Goal: Task Accomplishment & Management: Manage account settings

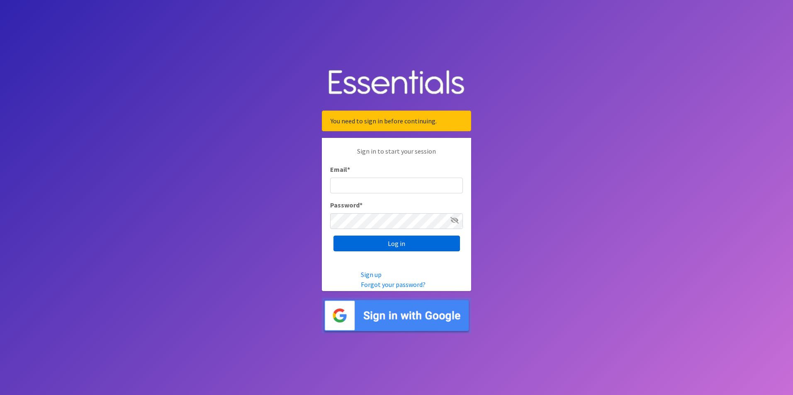
type input "[PERSON_NAME][EMAIL_ADDRESS][PERSON_NAME][DOMAIN_NAME]"
click at [400, 247] on input "Log in" at bounding box center [396, 244] width 126 height 16
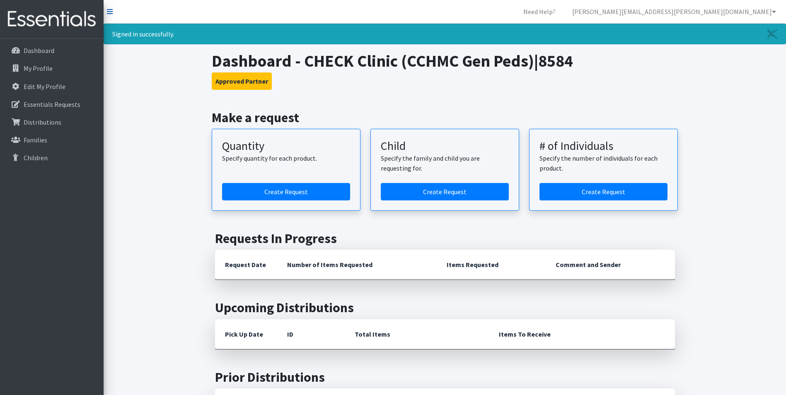
click at [112, 12] on icon at bounding box center [110, 11] width 6 height 7
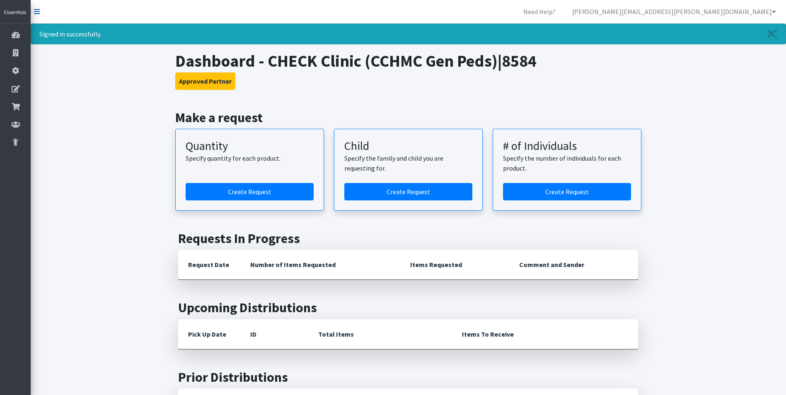
click at [40, 9] on nav "Need Help? julie.stalf@cchmc.org Organization Settings My Co-Workers My Profile…" at bounding box center [409, 12] width 756 height 24
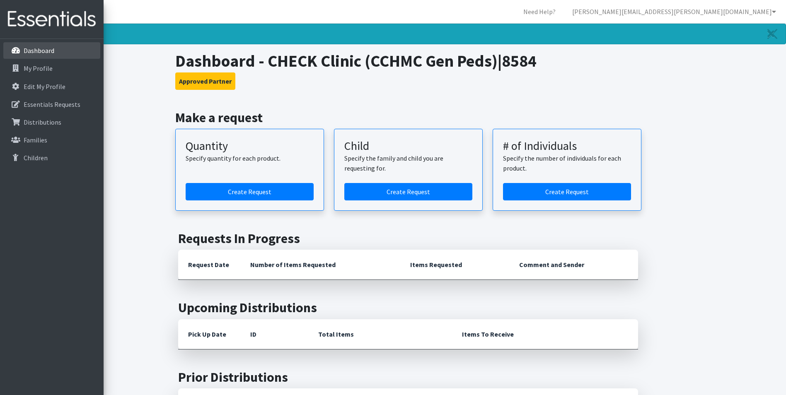
click at [24, 51] on p "Dashboard" at bounding box center [24, 51] width 0 height 10
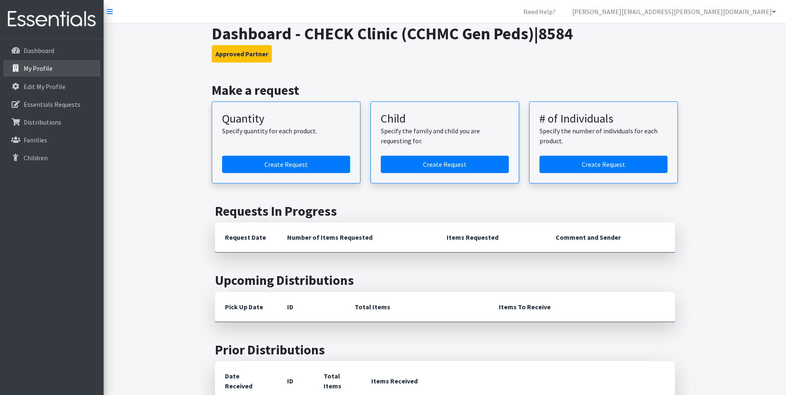
click at [43, 67] on p "My Profile" at bounding box center [38, 68] width 29 height 8
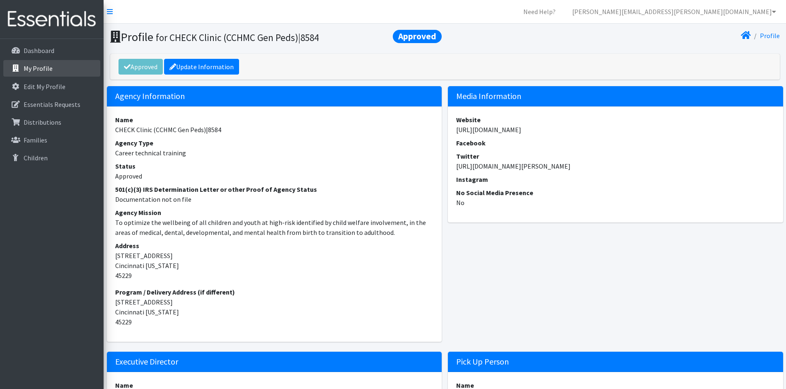
click at [39, 68] on p "My Profile" at bounding box center [38, 68] width 29 height 8
click at [729, 14] on link "[PERSON_NAME][EMAIL_ADDRESS][PERSON_NAME][DOMAIN_NAME]" at bounding box center [674, 11] width 217 height 17
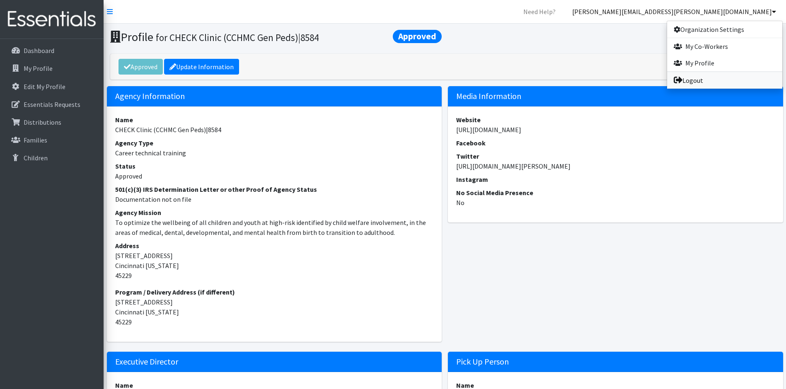
click at [706, 81] on link "Logout" at bounding box center [724, 80] width 115 height 17
